Goal: Navigation & Orientation: Understand site structure

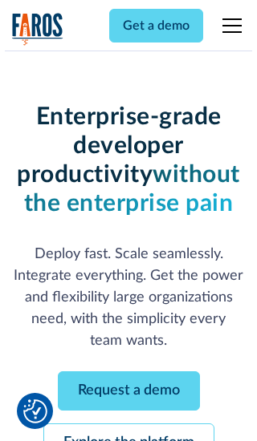
scroll to position [170, 0]
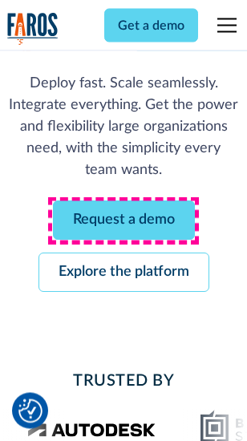
click at [123, 221] on link "Request a demo" at bounding box center [124, 220] width 142 height 39
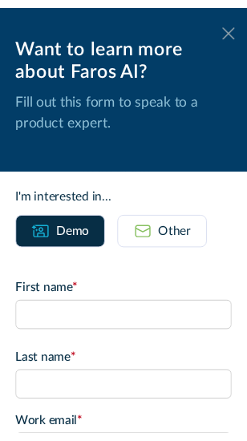
scroll to position [0, 0]
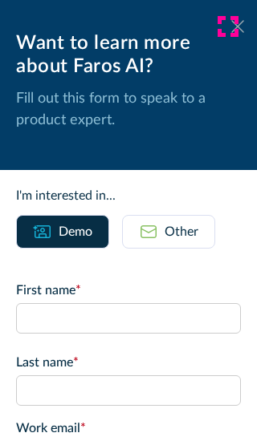
click at [231, 26] on icon at bounding box center [237, 26] width 13 height 12
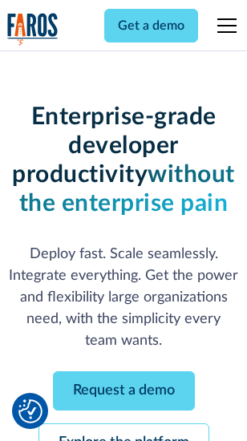
scroll to position [222, 0]
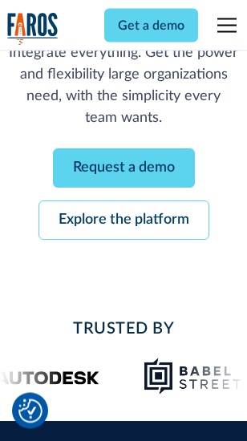
click at [123, 221] on link "Explore the platform" at bounding box center [123, 220] width 171 height 39
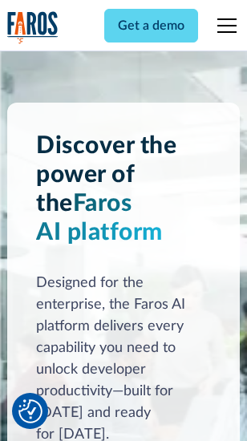
scroll to position [12212, 0]
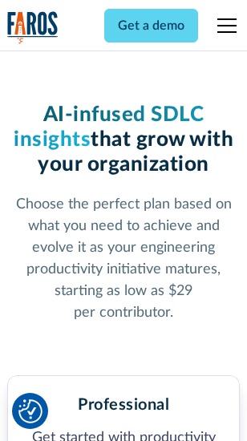
scroll to position [2541, 0]
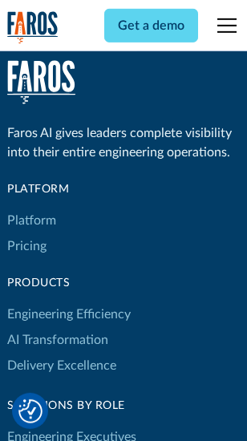
click at [31, 220] on link "Platform" at bounding box center [31, 221] width 49 height 26
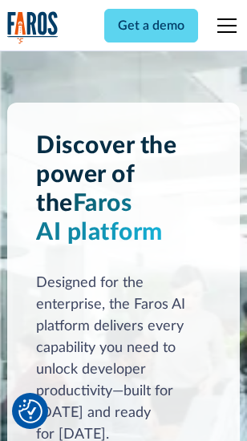
scroll to position [12726, 0]
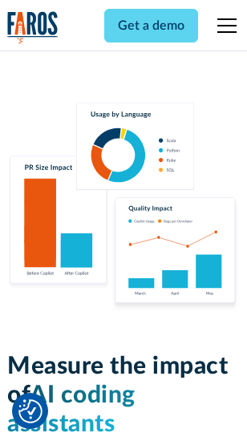
scroll to position [10008, 0]
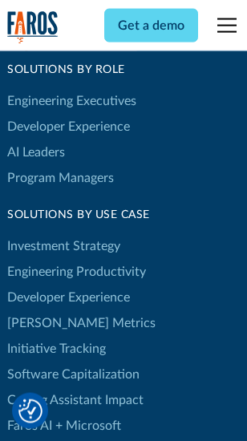
click at [48, 310] on link "[PERSON_NAME] Metrics" at bounding box center [81, 323] width 148 height 26
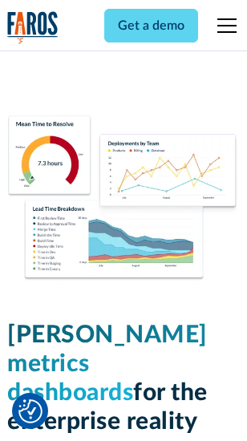
scroll to position [7097, 0]
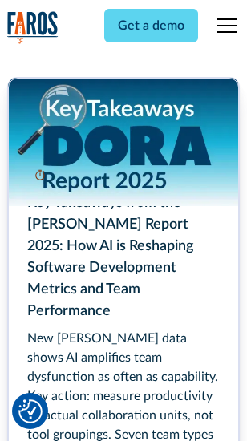
scroll to position [7340, 0]
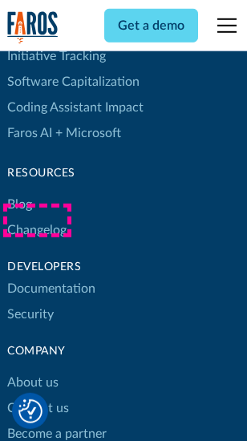
click at [37, 220] on link "Changelog" at bounding box center [36, 230] width 59 height 26
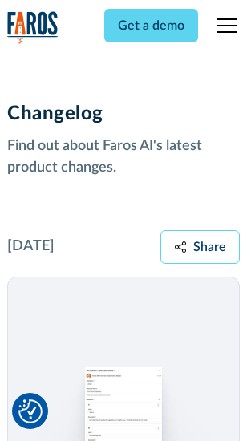
scroll to position [19658, 0]
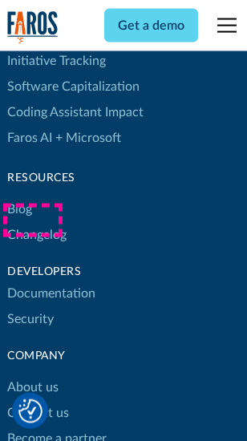
click at [32, 374] on link "About us" at bounding box center [32, 387] width 51 height 26
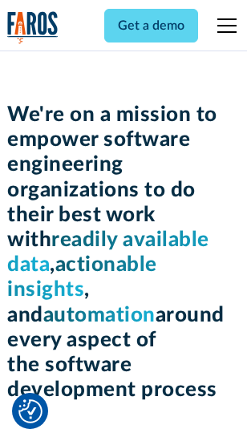
scroll to position [5544, 0]
